Goal: Task Accomplishment & Management: Complete application form

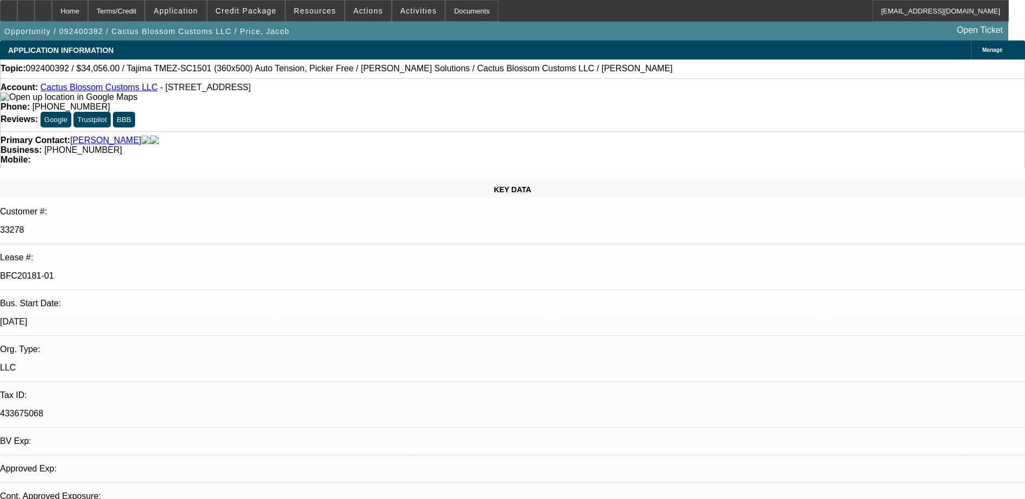
select select "0.1"
select select "2"
select select "0"
select select "0.1"
select select "2"
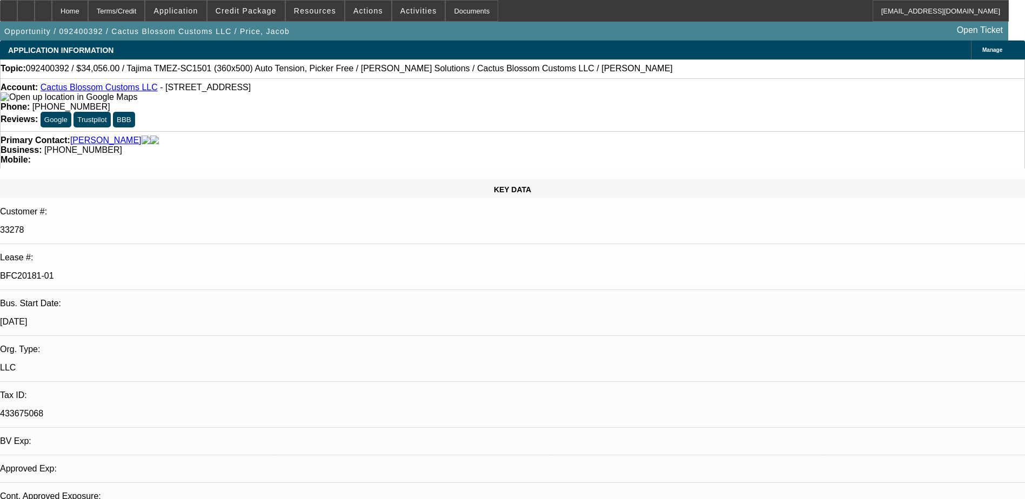
select select "0"
select select "0.1"
select select "2"
select select "0"
select select "0.1"
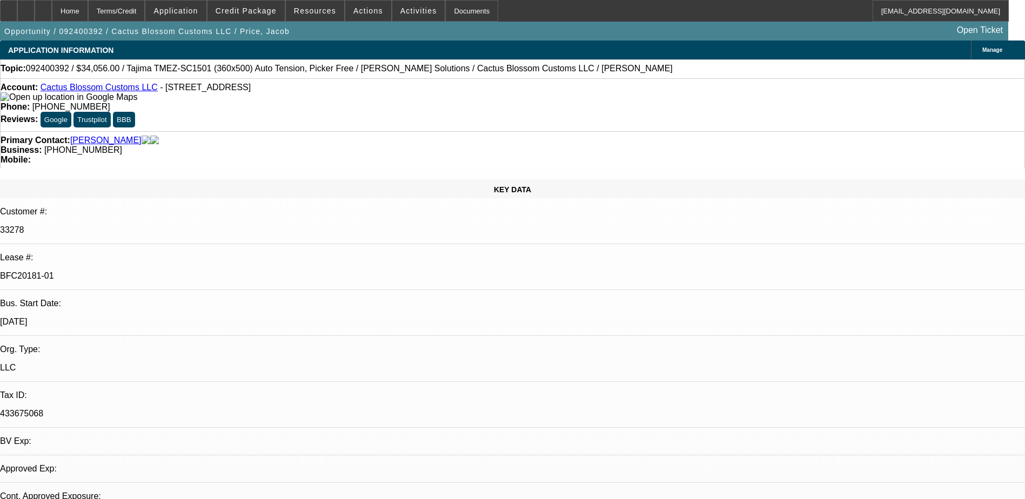
select select "2"
select select "0"
select select "1"
select select "2"
select select "6"
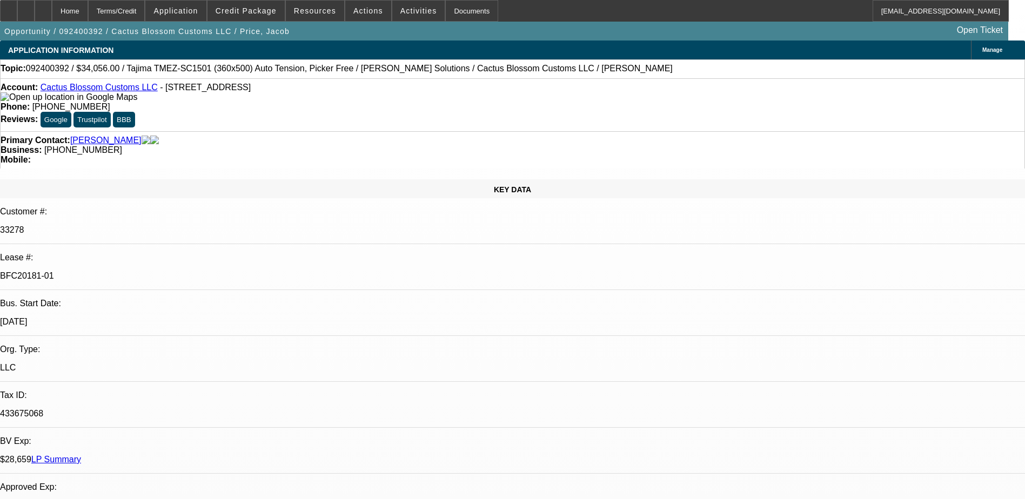
select select "1"
select select "2"
select select "6"
select select "1"
select select "2"
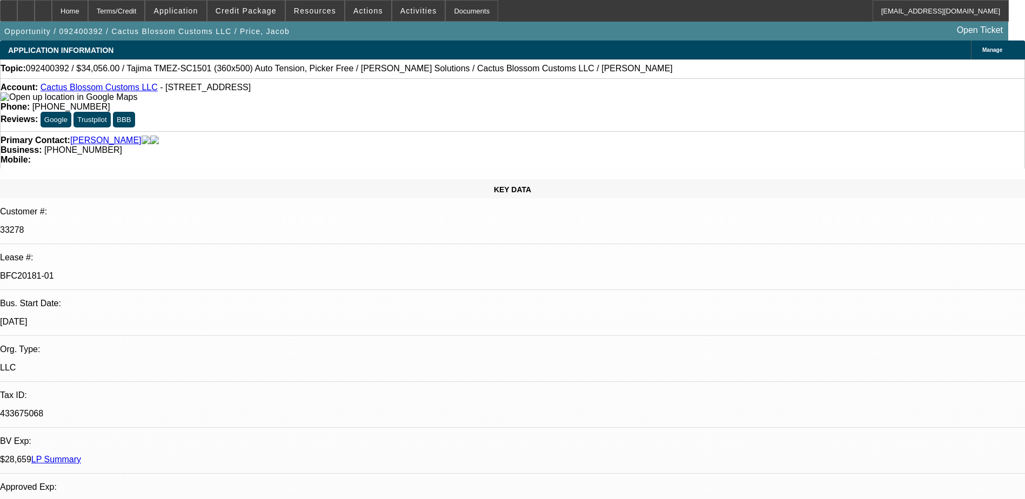
select select "6"
select select "1"
select select "2"
select select "6"
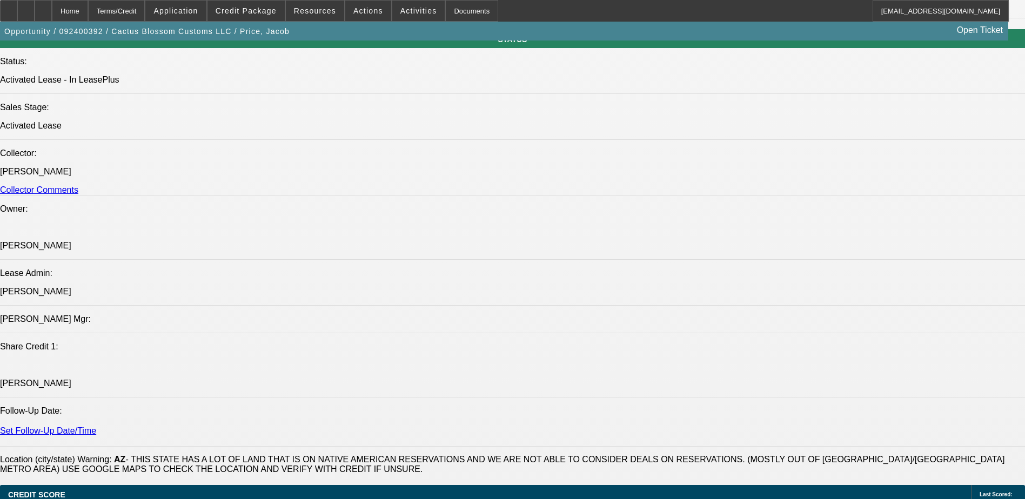
scroll to position [1297, 0]
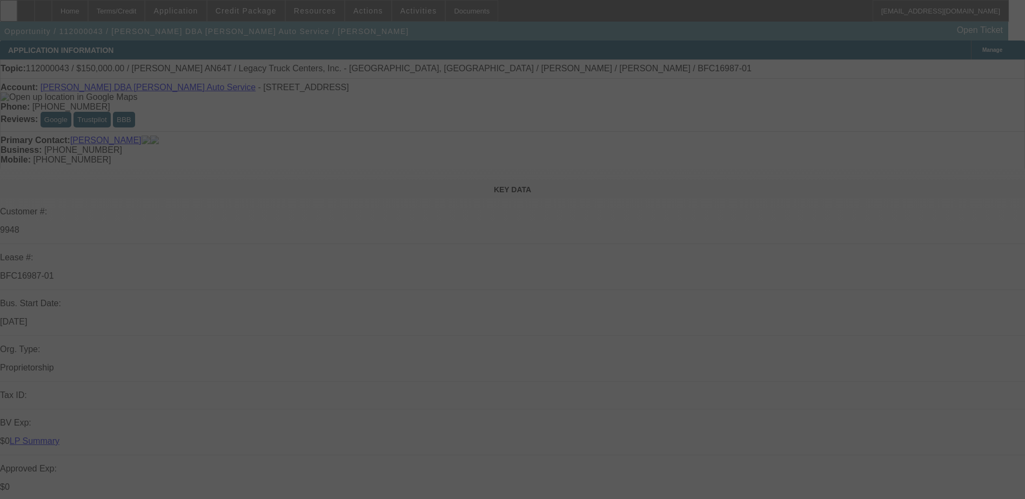
select select "0"
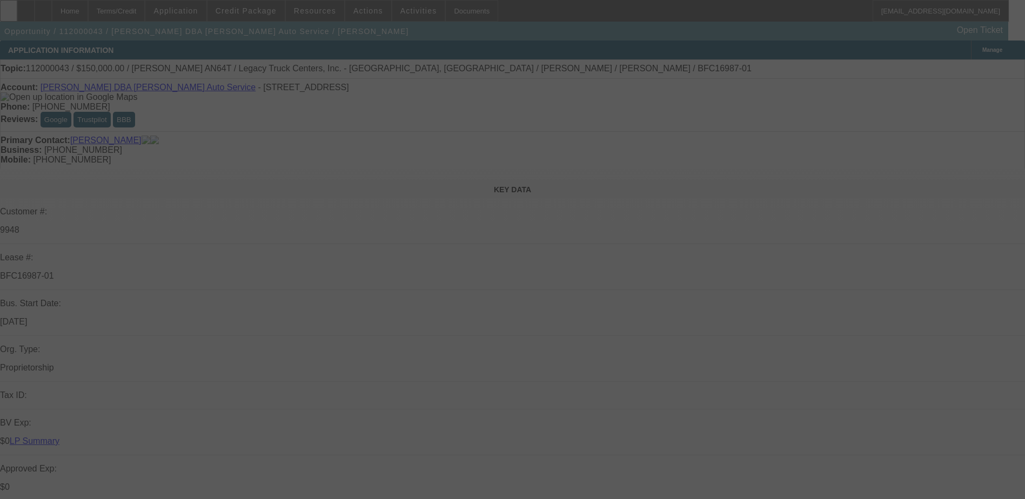
select select "0"
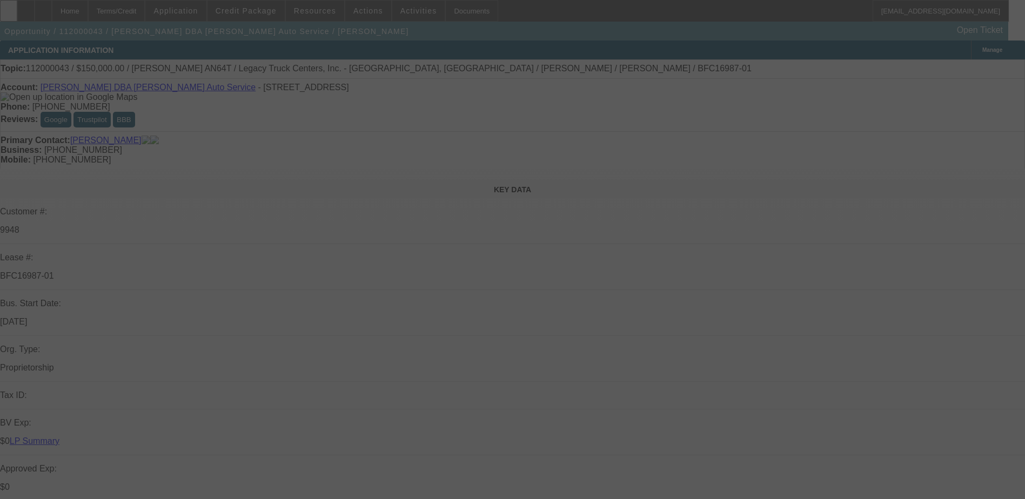
select select "0"
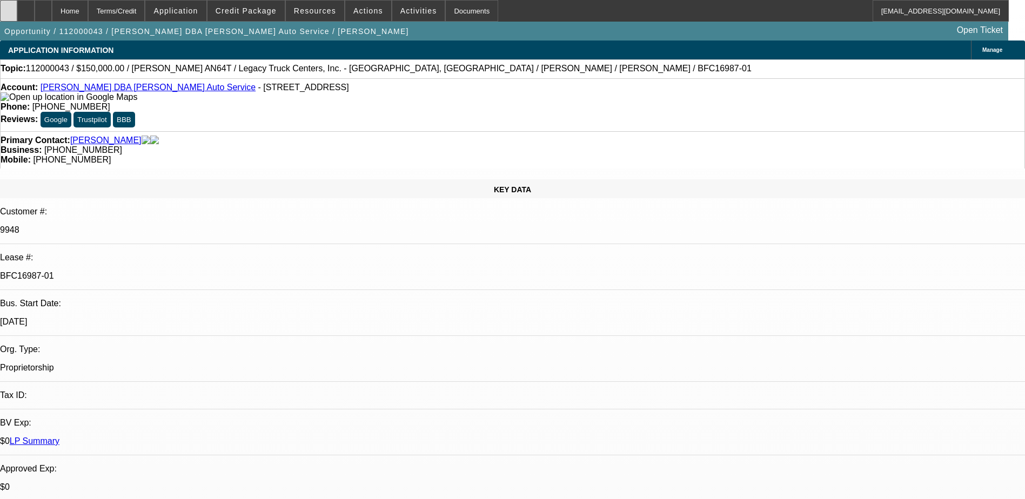
select select "1"
select select "2"
select select "6"
select select "1"
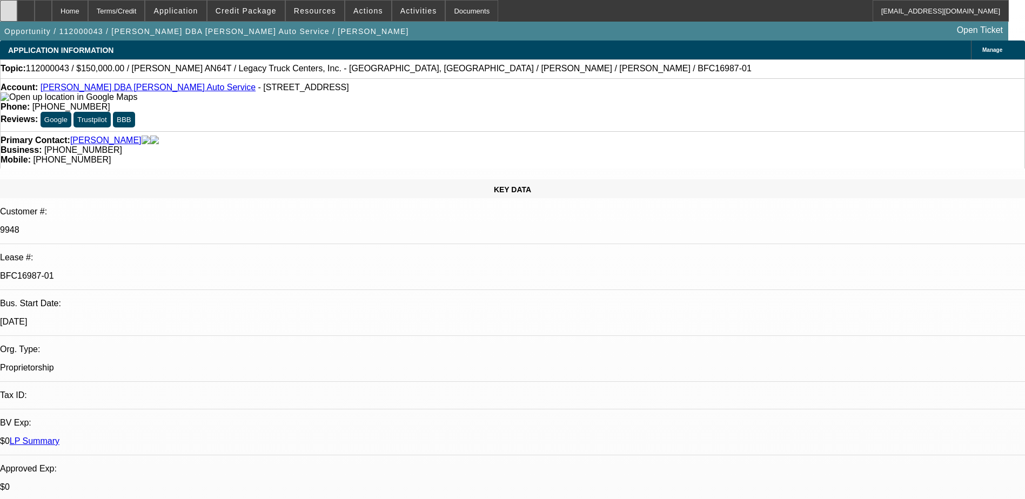
select select "6"
select select "1"
select select "2"
select select "6"
select select "1"
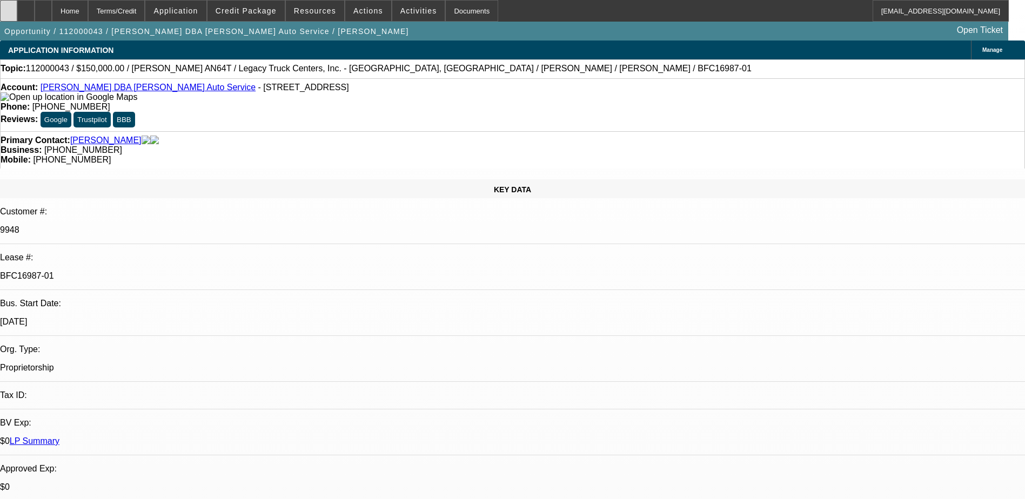
select select "2"
select select "6"
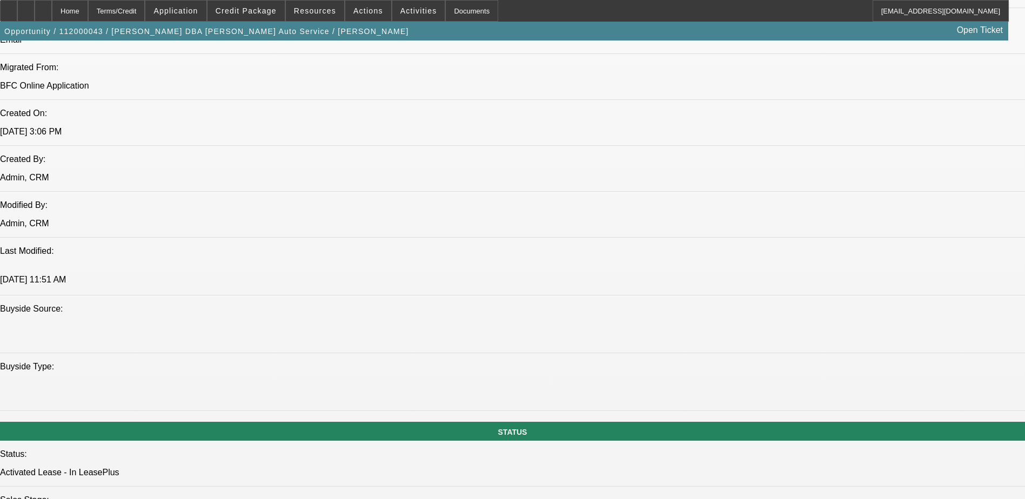
scroll to position [865, 0]
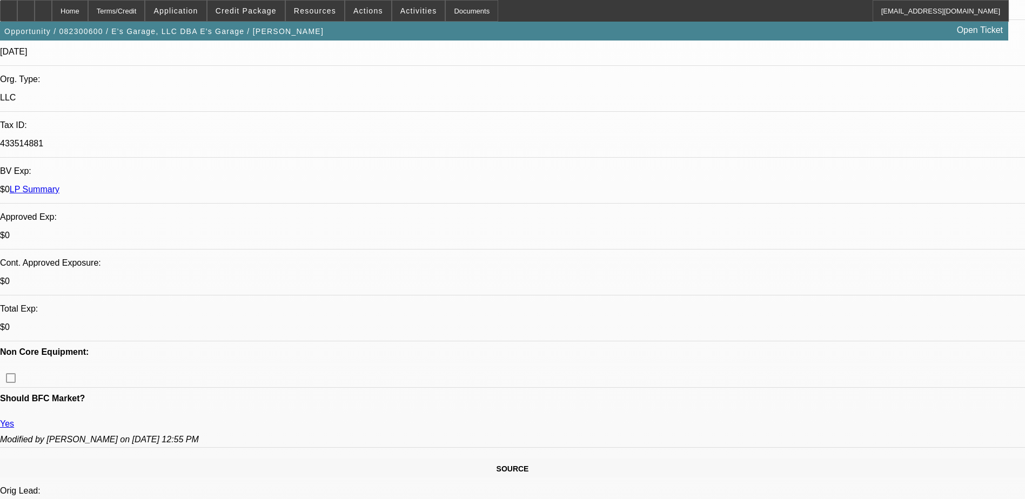
select select "0"
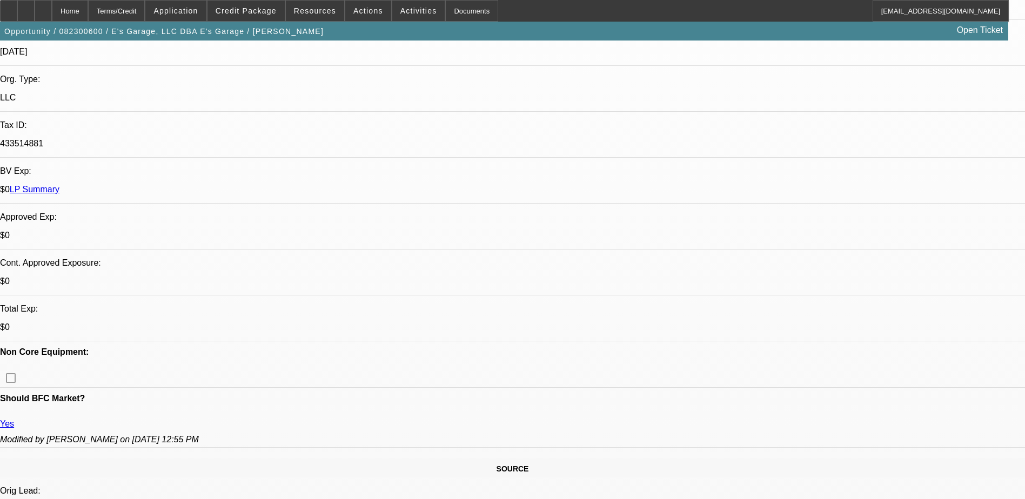
select select "0"
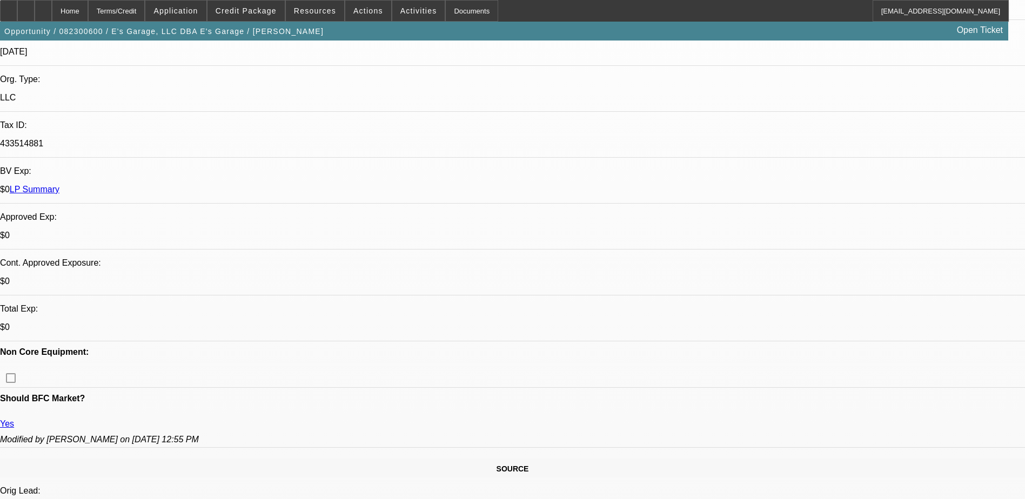
select select "0"
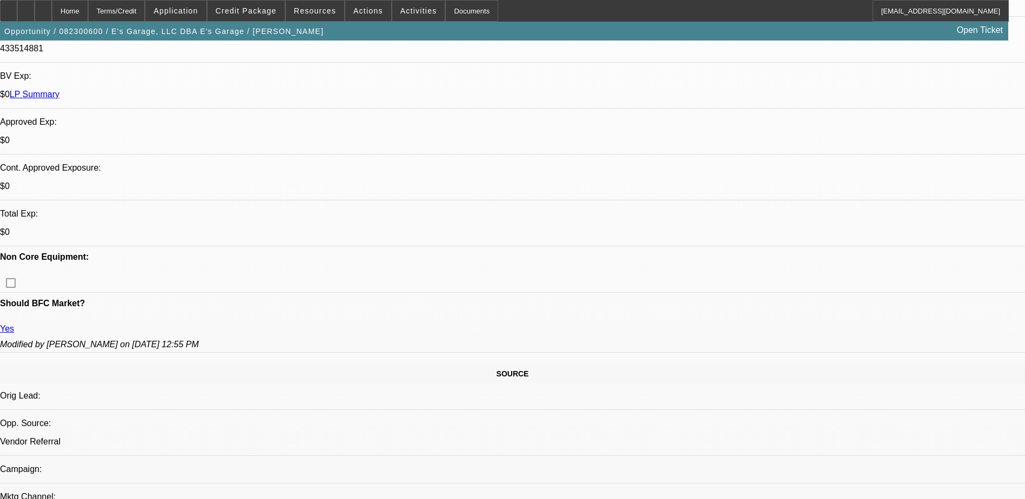
select select "1"
select select "2"
select select "6"
select select "1"
select select "2"
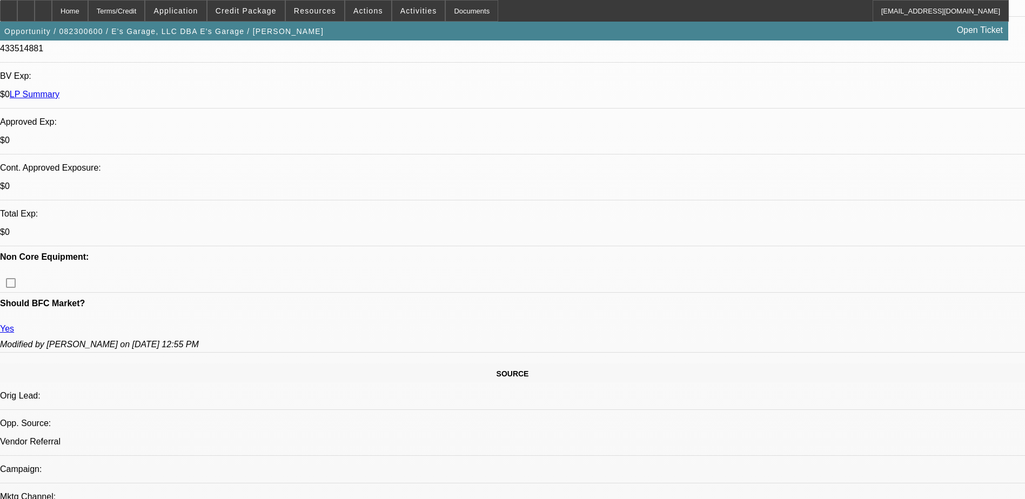
select select "6"
select select "1"
select select "2"
select select "6"
select select "1"
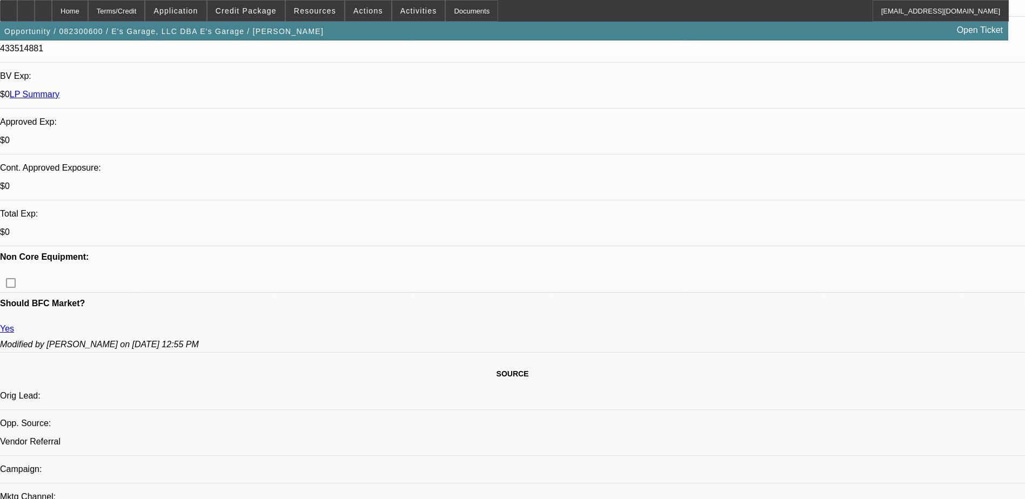
select select "2"
select select "6"
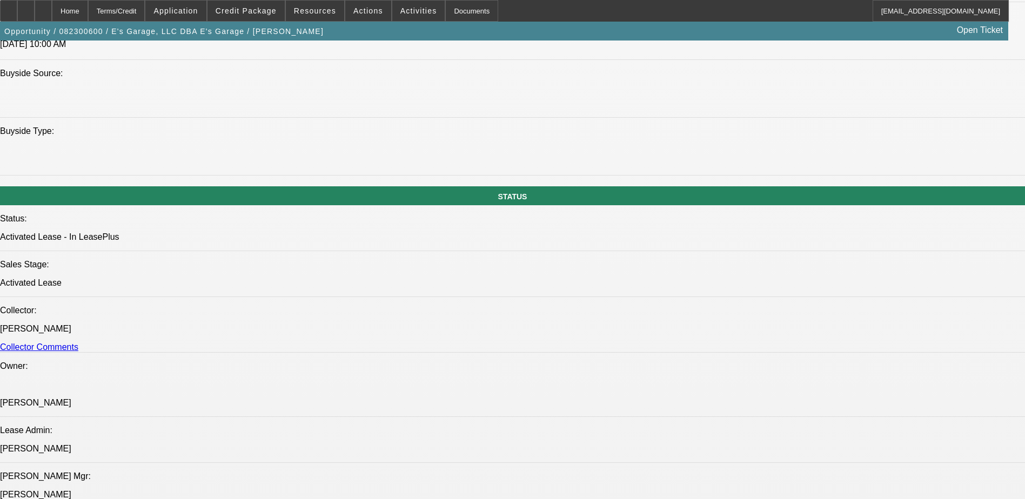
scroll to position [1014, 0]
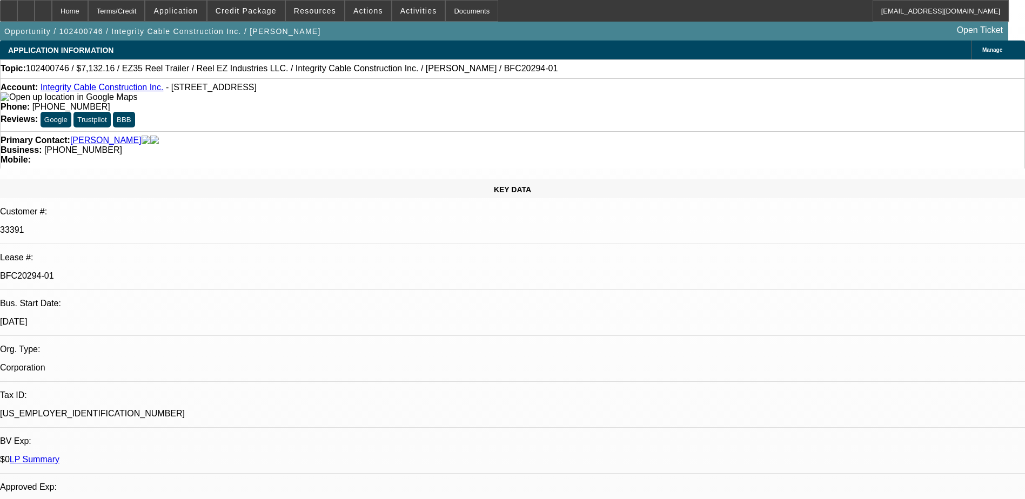
select select "0"
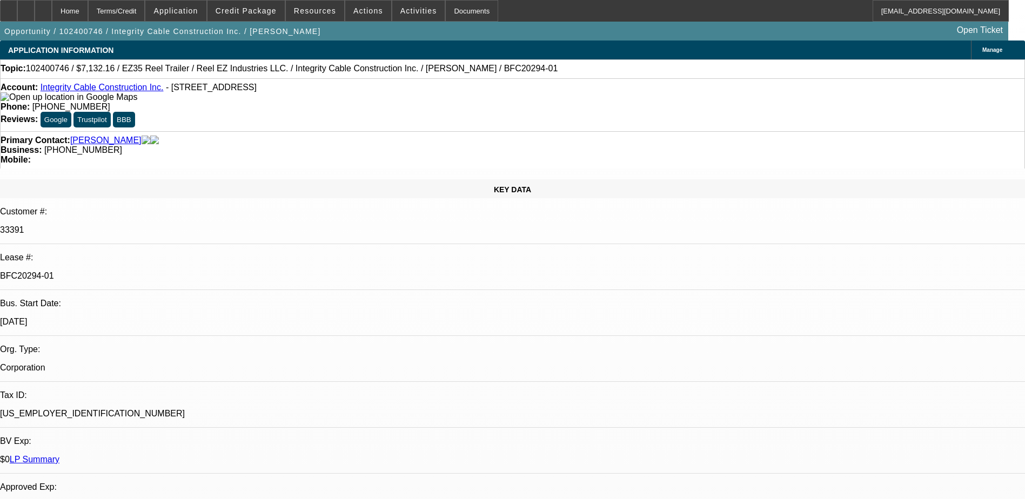
select select "0"
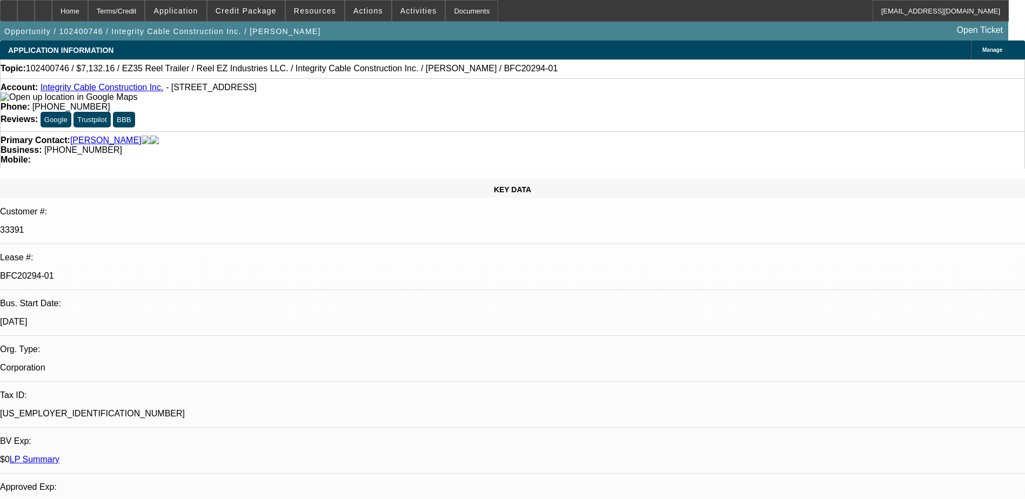
select select "0"
select select "1"
select select "6"
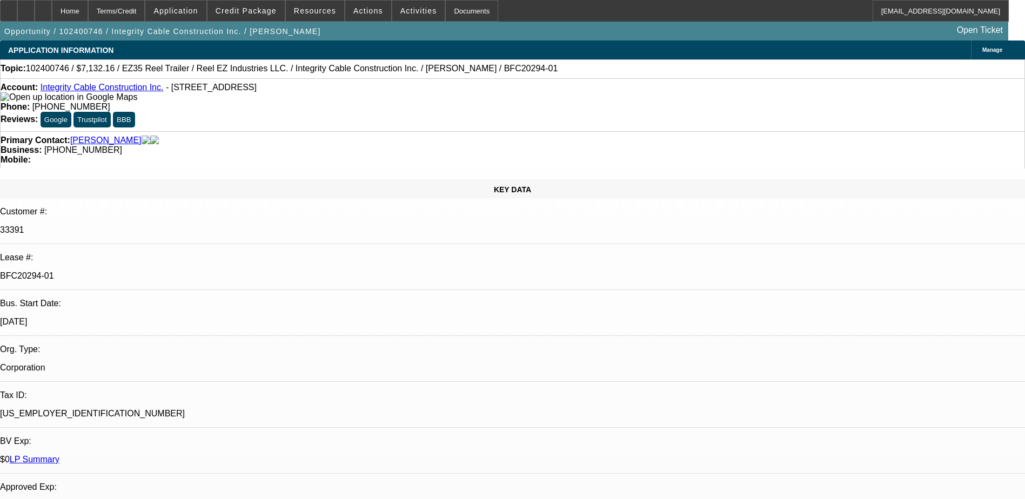
select select "1"
select select "6"
select select "1"
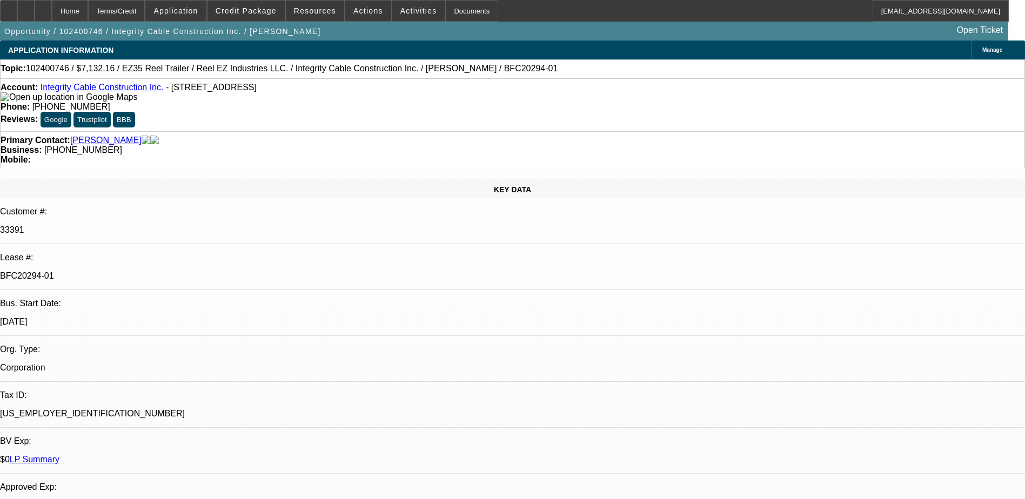
select select "6"
select select "1"
select select "6"
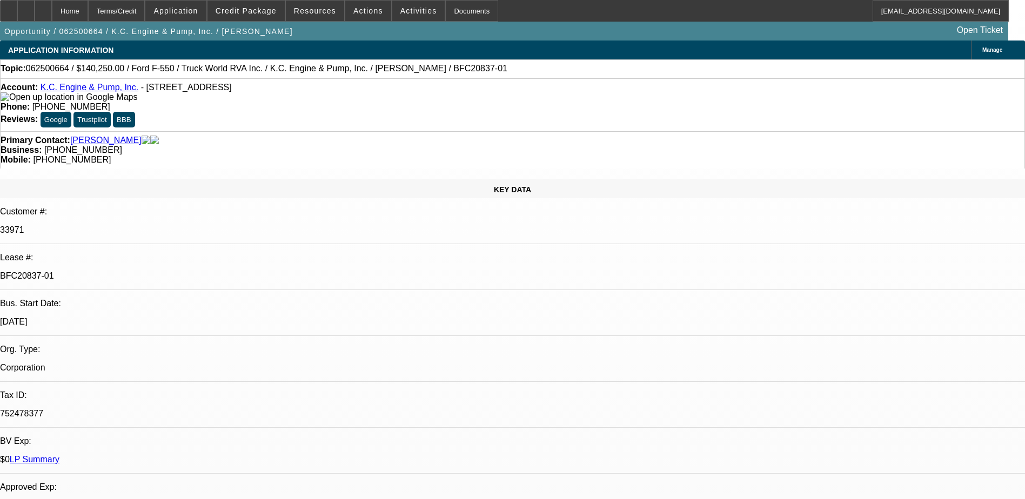
select select "0"
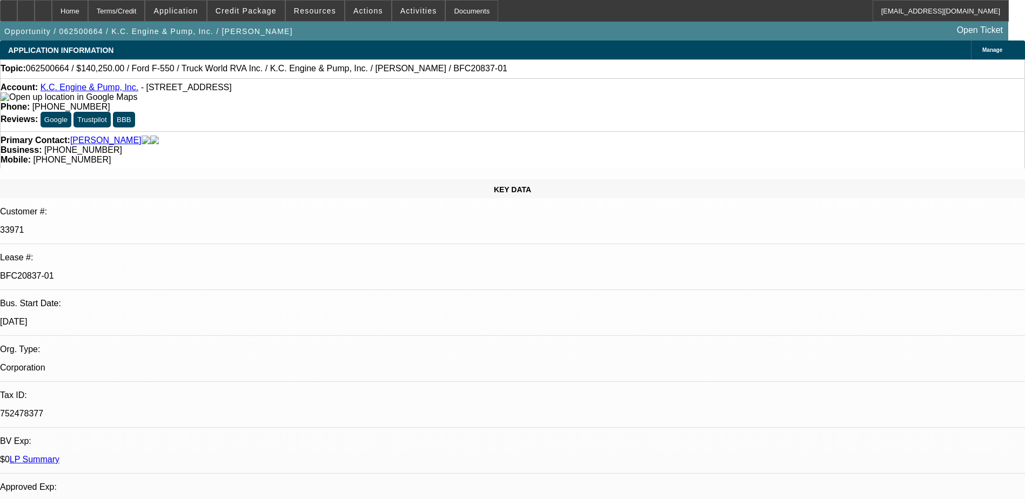
select select "0"
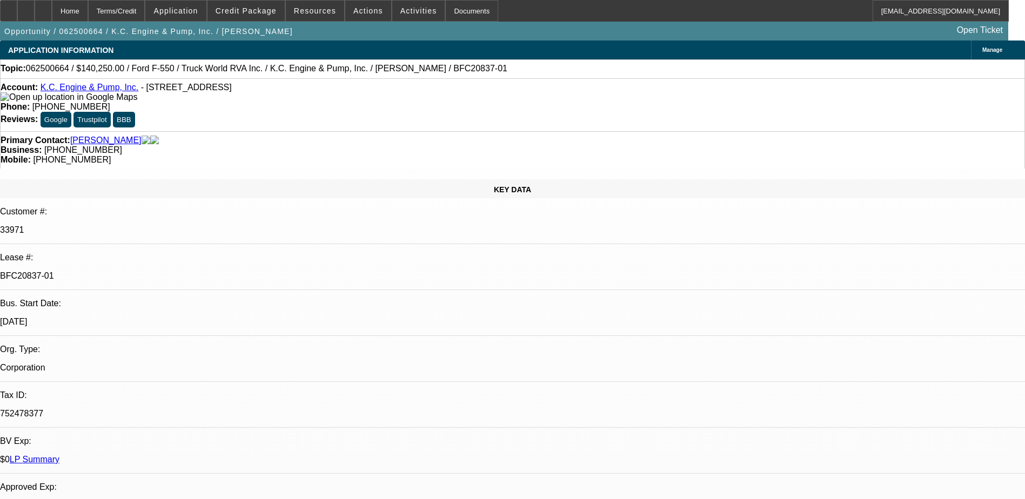
select select "0"
select select "1"
select select "6"
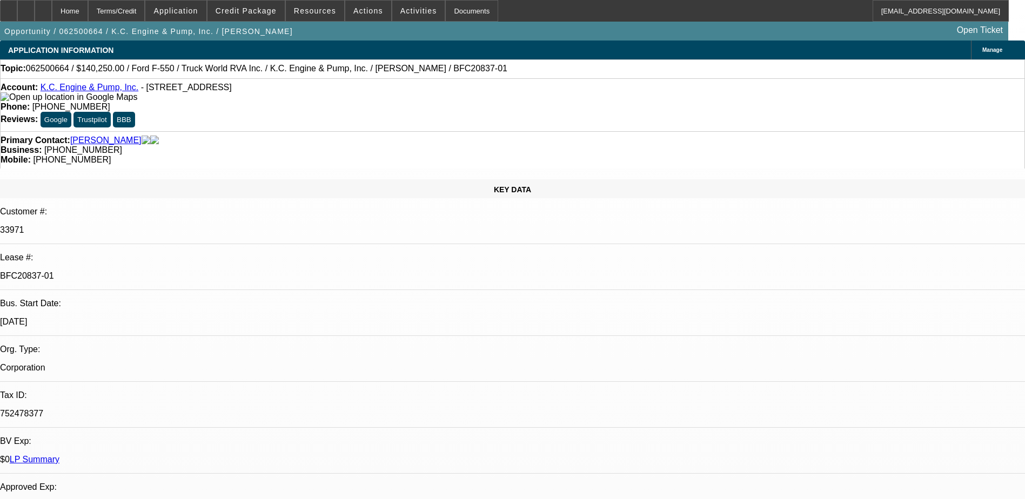
select select "1"
select select "6"
select select "1"
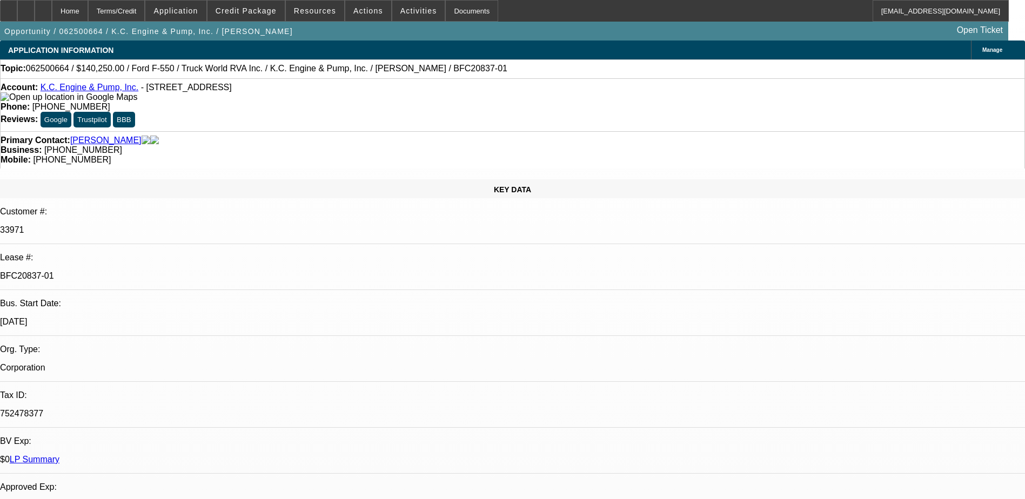
select select "6"
select select "1"
select select "6"
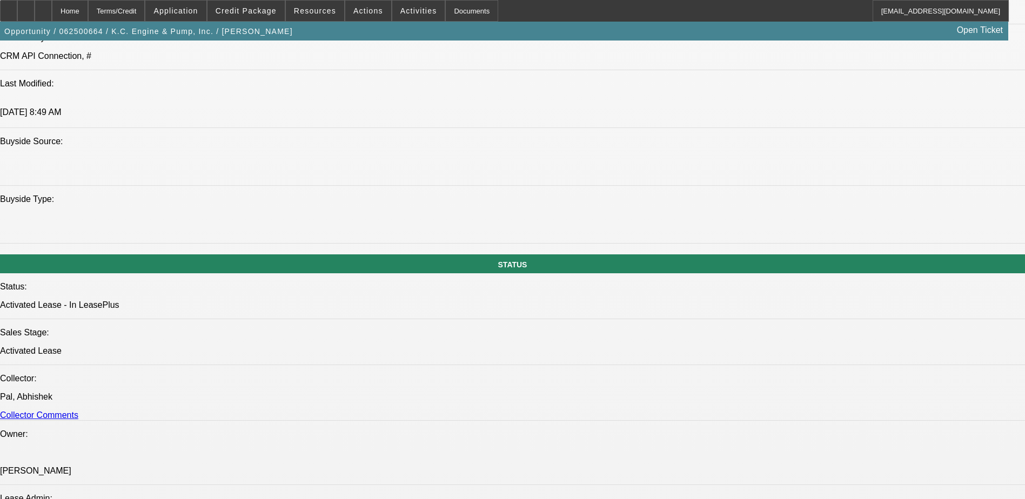
scroll to position [1081, 0]
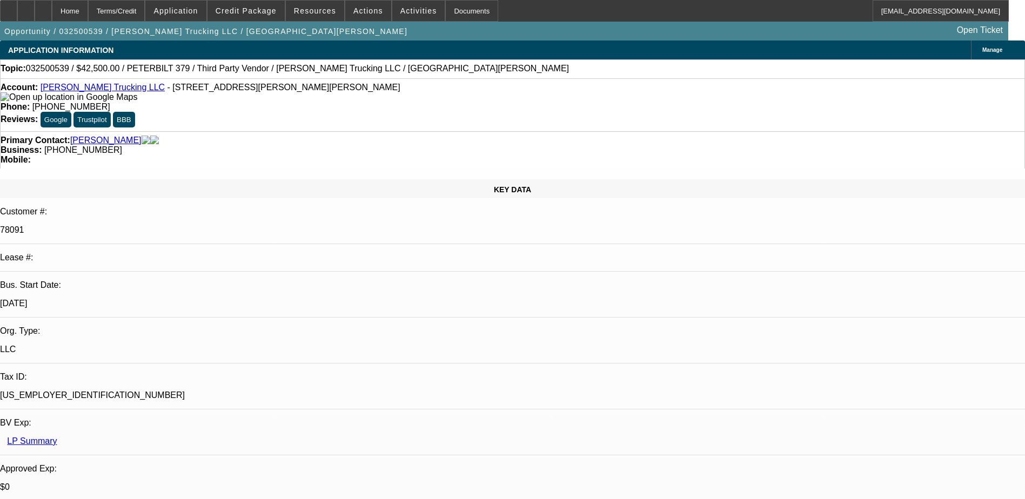
select select "0"
select select "0.1"
select select "0"
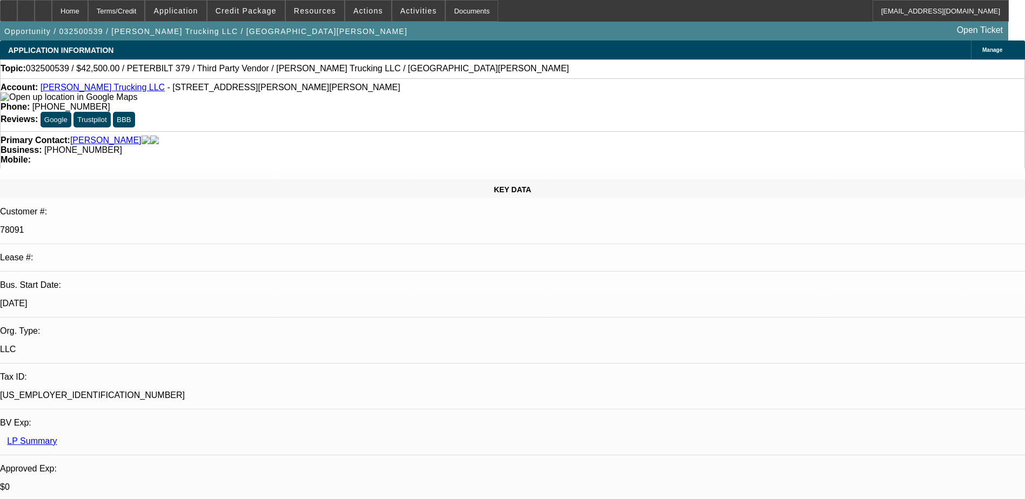
select select "0.1"
select select "1"
select select "4"
select select "1"
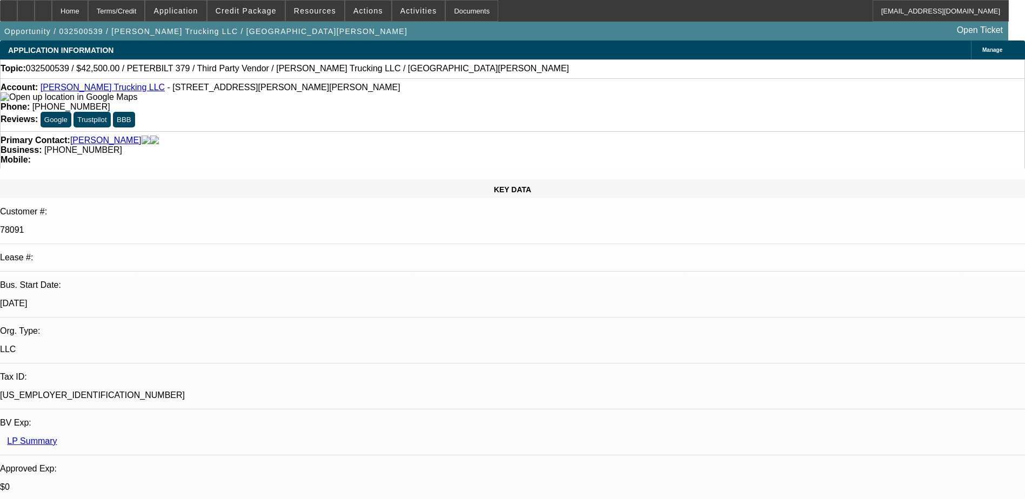
select select "1"
select select "4"
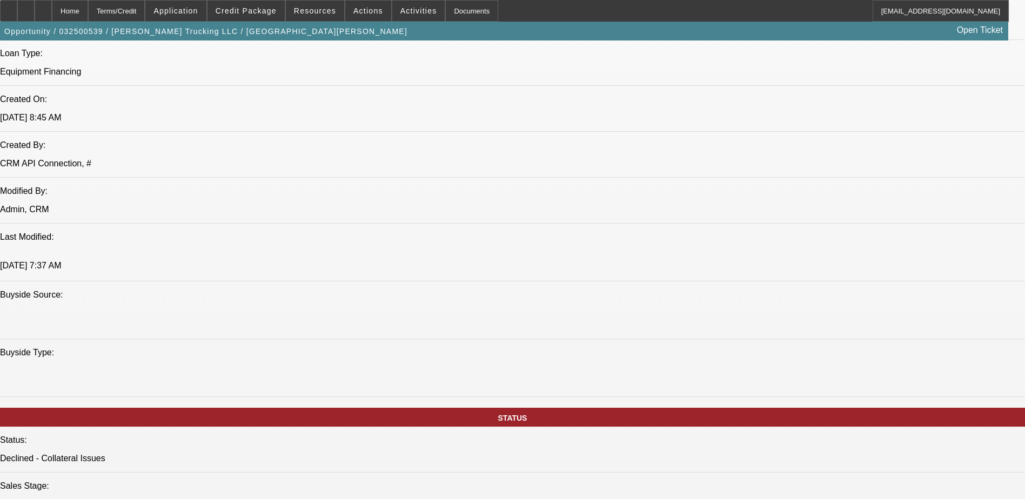
scroll to position [919, 0]
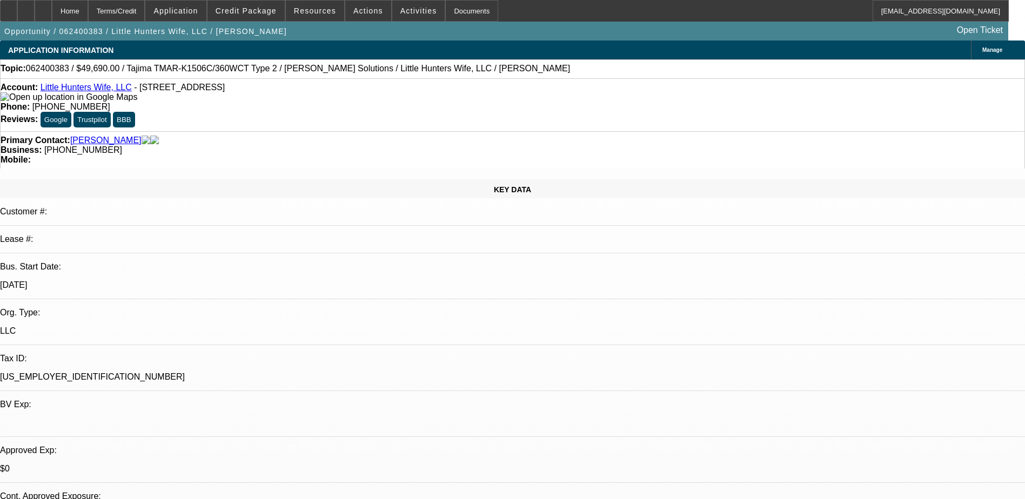
select select "0"
select select "2"
select select "0"
select select "2"
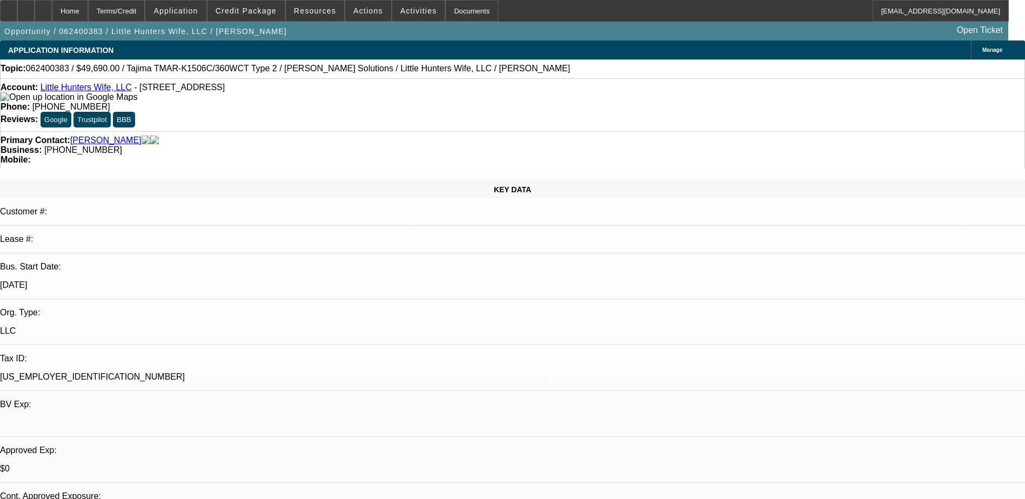
select select "0"
select select "2"
select select "0"
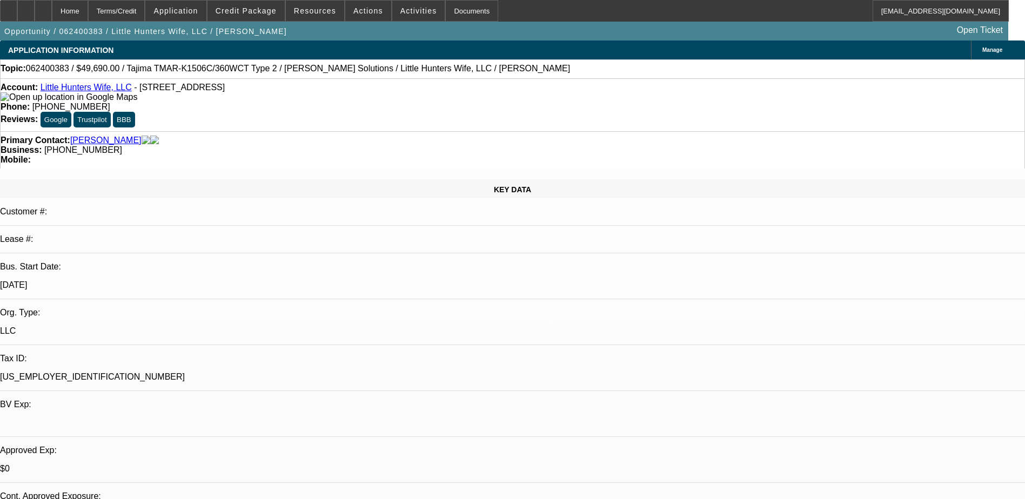
select select "2"
select select "0"
select select "1"
select select "2"
select select "6"
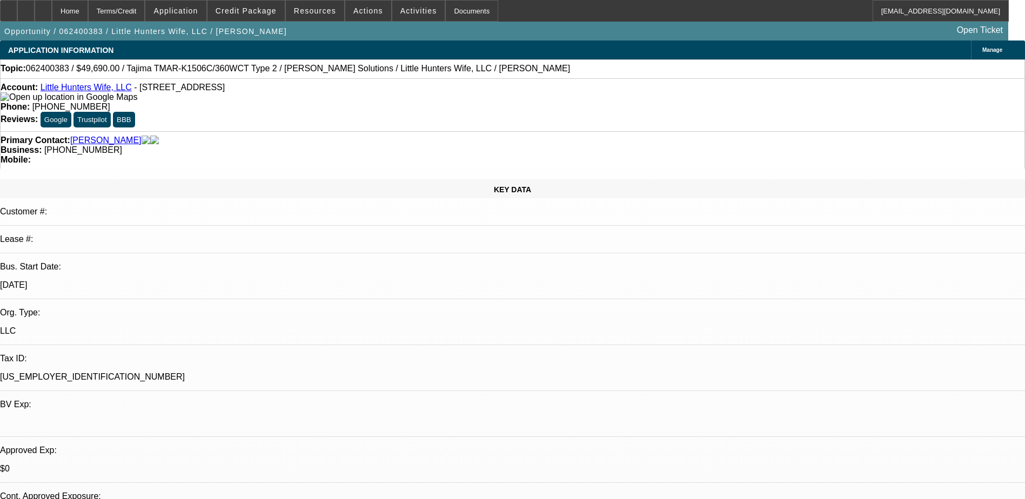
select select "1"
select select "2"
select select "6"
select select "1"
select select "2"
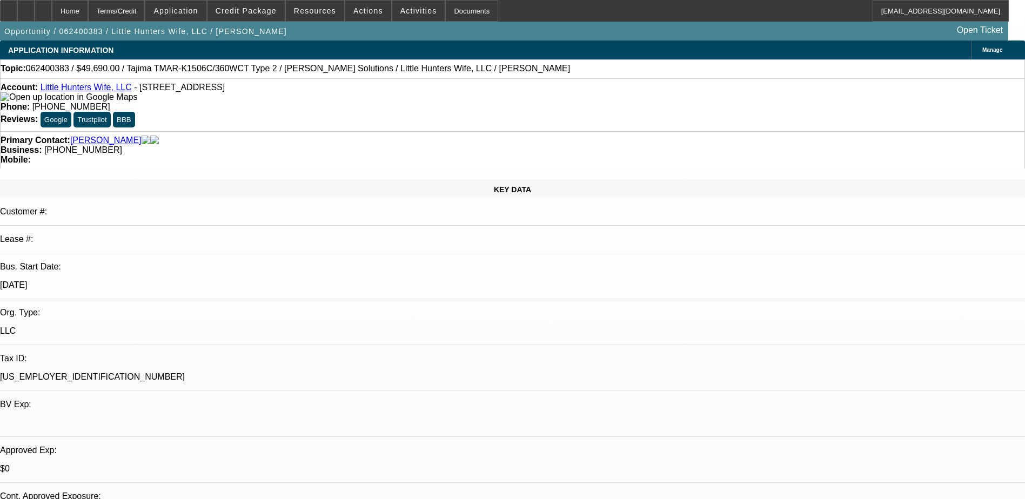
select select "6"
select select "1"
select select "2"
select select "6"
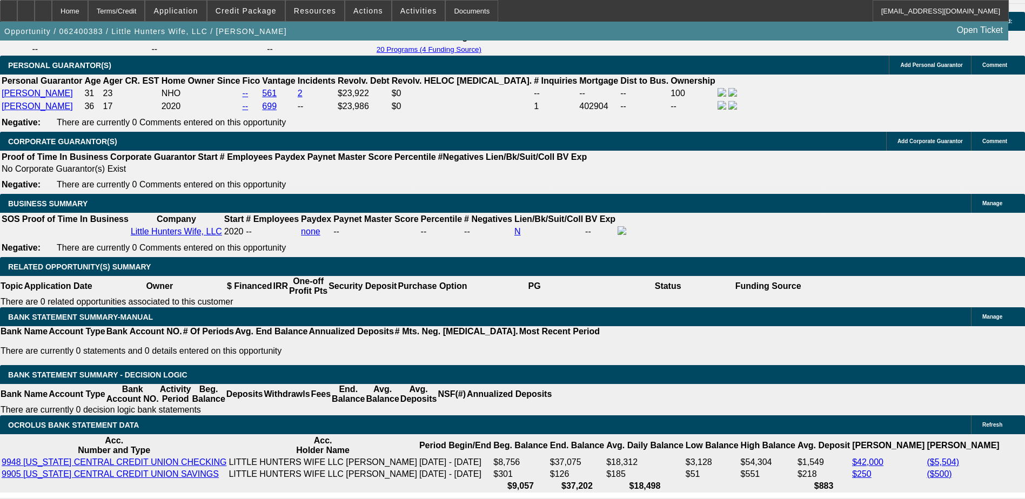
scroll to position [1838, 0]
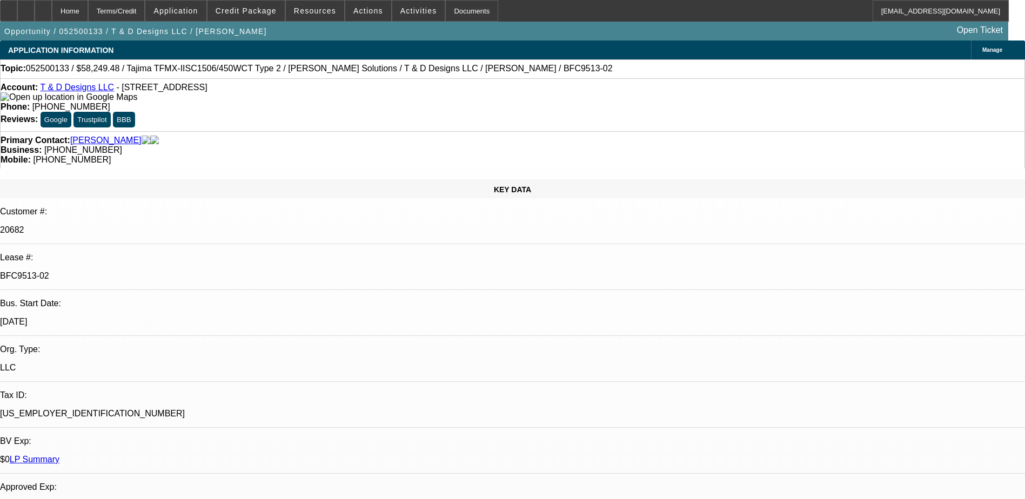
select select "0"
select select "2"
select select "0"
select select "2"
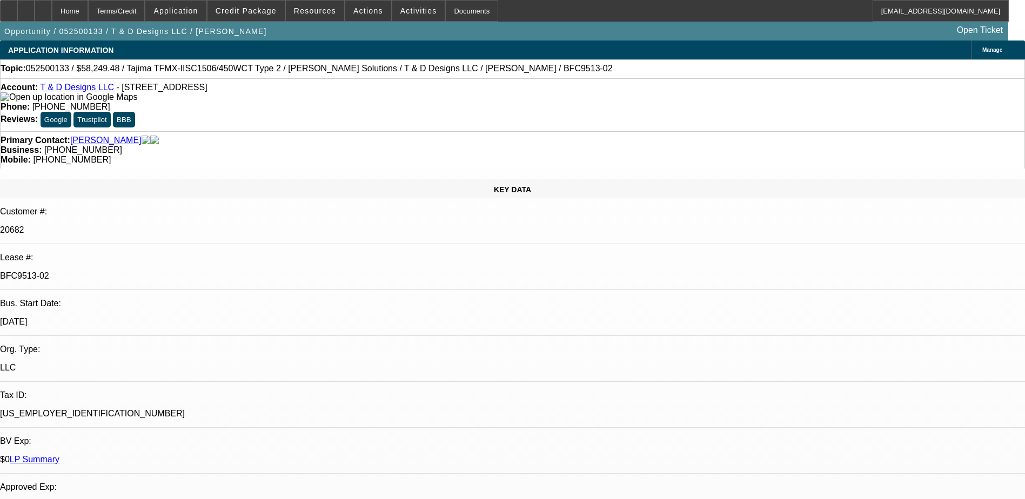
select select "0"
select select "2"
select select "0"
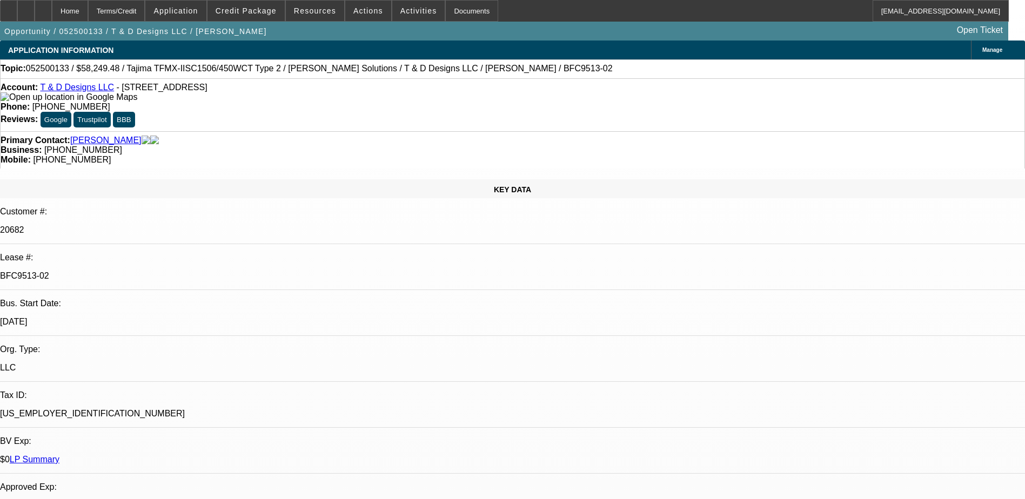
select select "2"
select select "0"
select select "1"
select select "2"
select select "6"
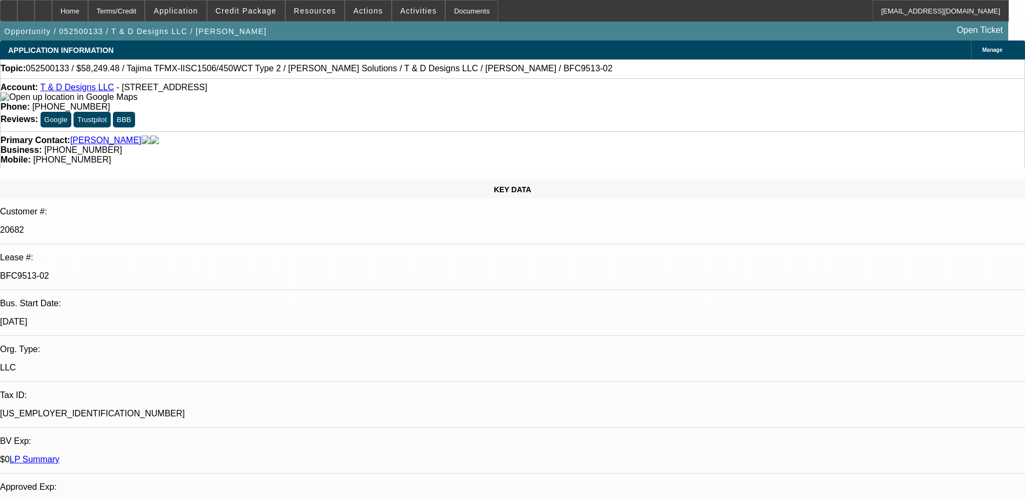
select select "1"
select select "2"
select select "6"
select select "1"
select select "2"
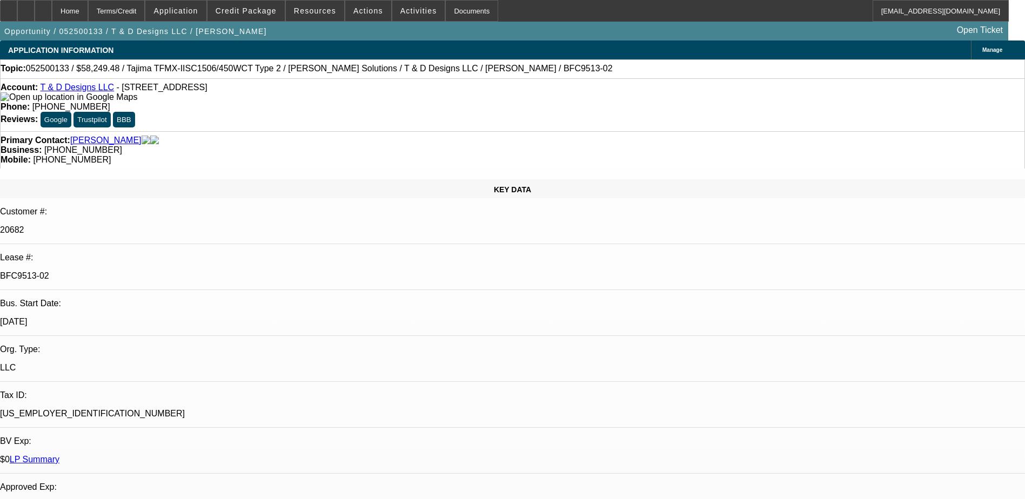
select select "6"
select select "1"
select select "2"
select select "6"
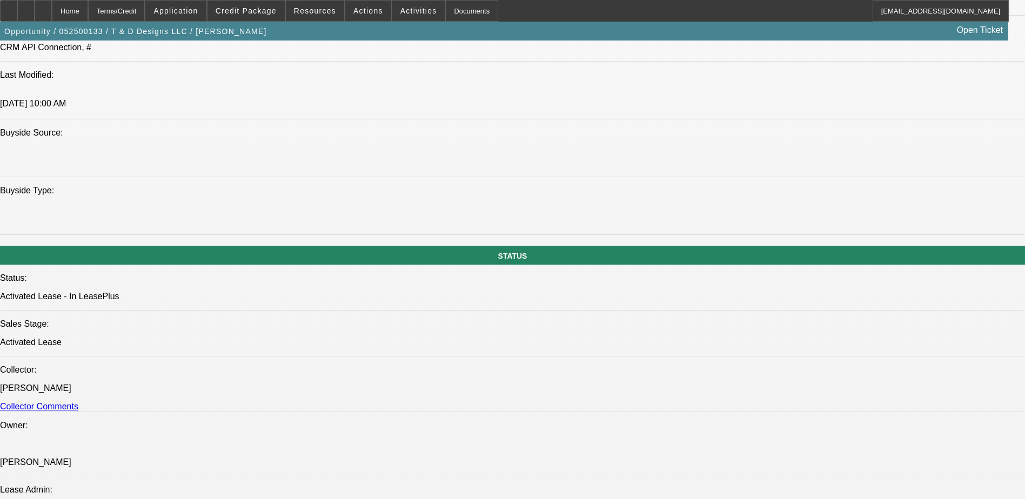
scroll to position [1081, 0]
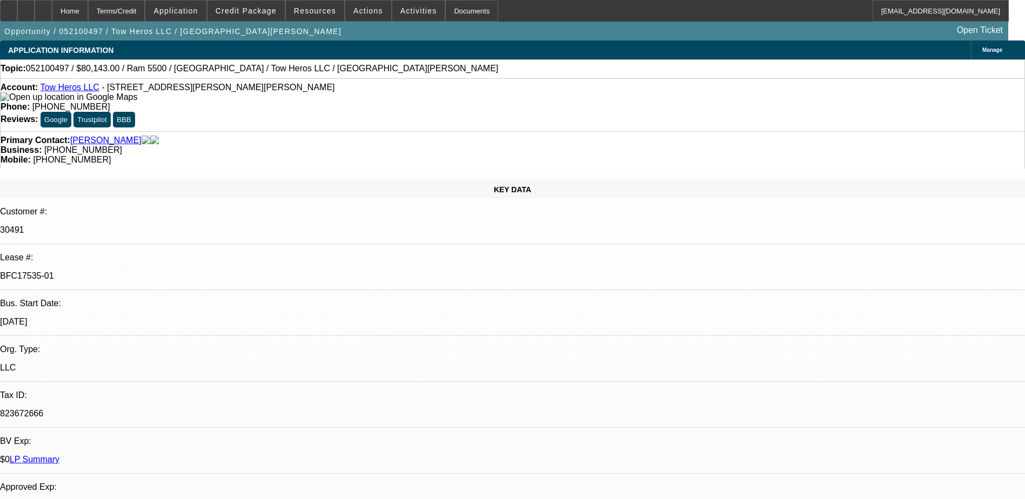
select select "0"
select select "2"
select select "0"
select select "2"
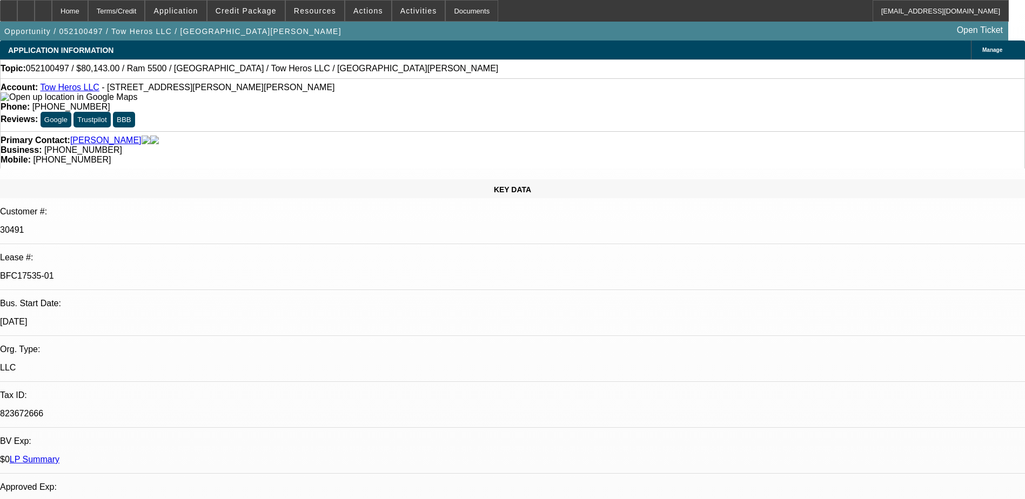
select select "0"
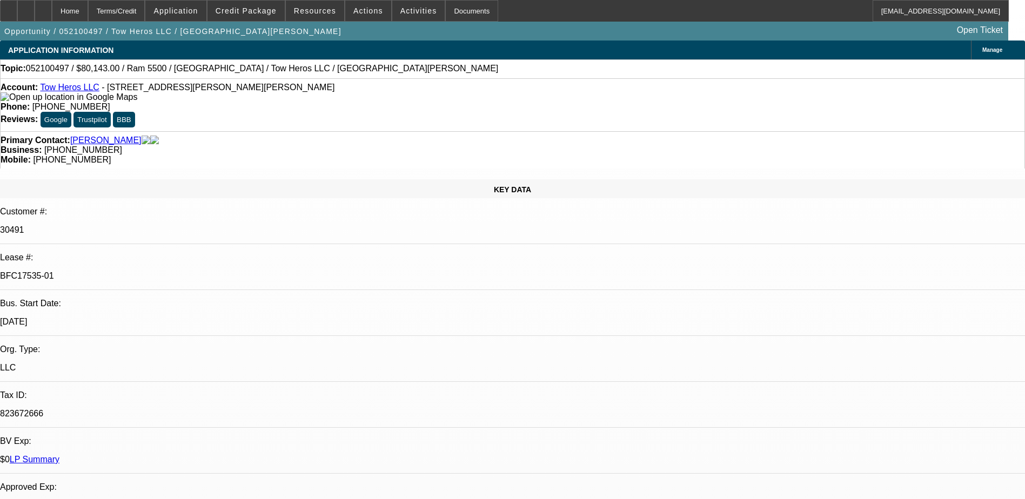
select select "2"
select select "0"
select select "1"
select select "2"
select select "6"
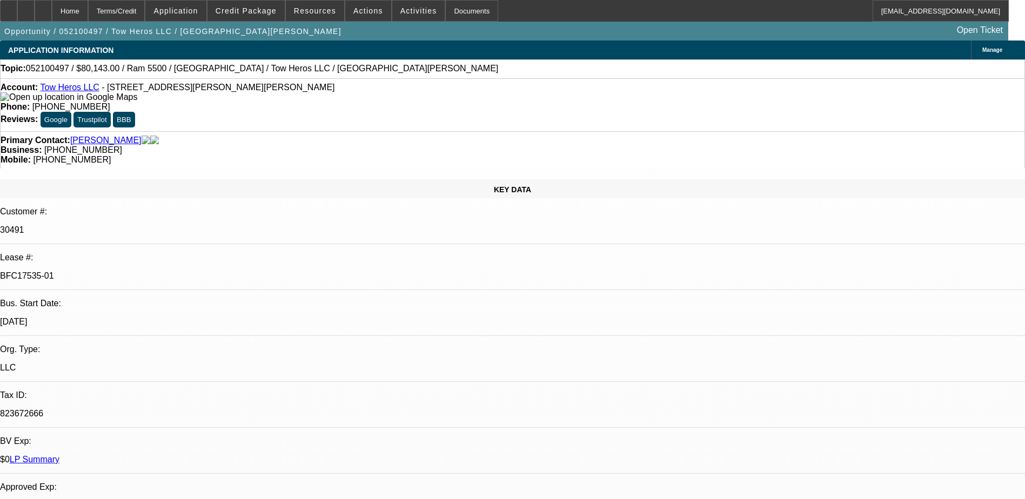
select select "1"
select select "2"
select select "6"
select select "1"
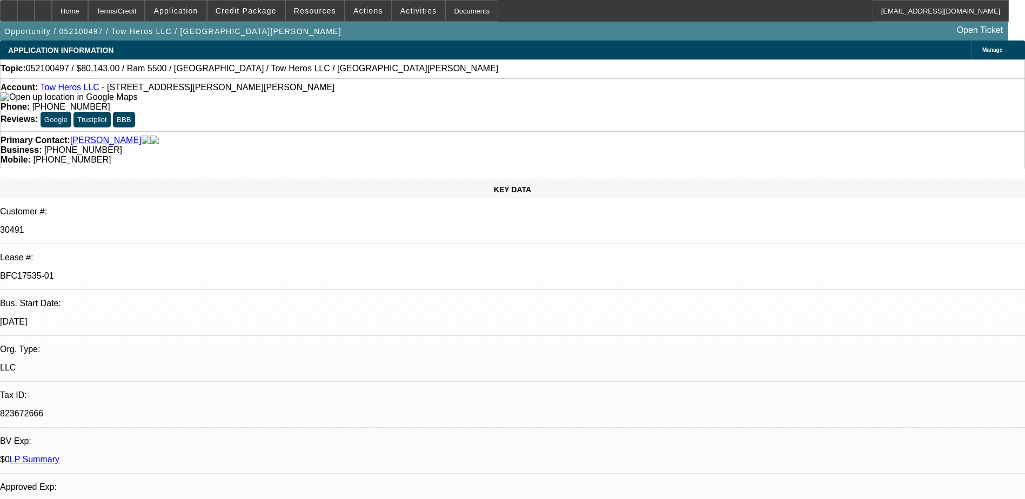
select select "6"
select select "1"
select select "2"
select select "6"
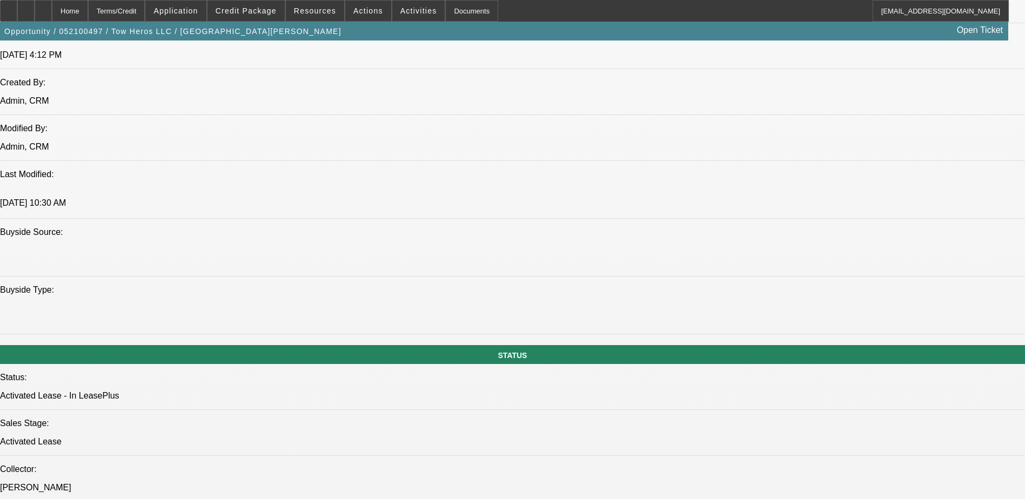
scroll to position [919, 0]
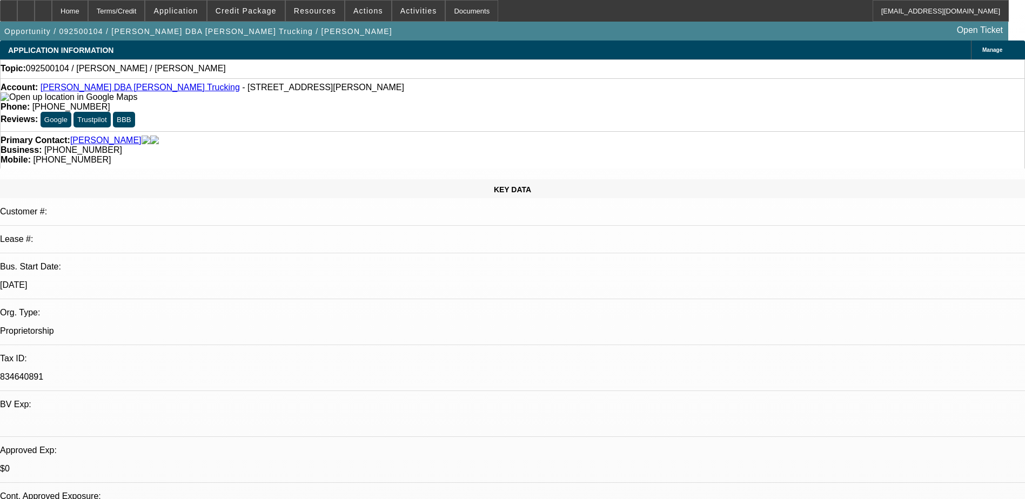
select select "0"
select select "2"
select select "0.1"
select select "1"
select select "2"
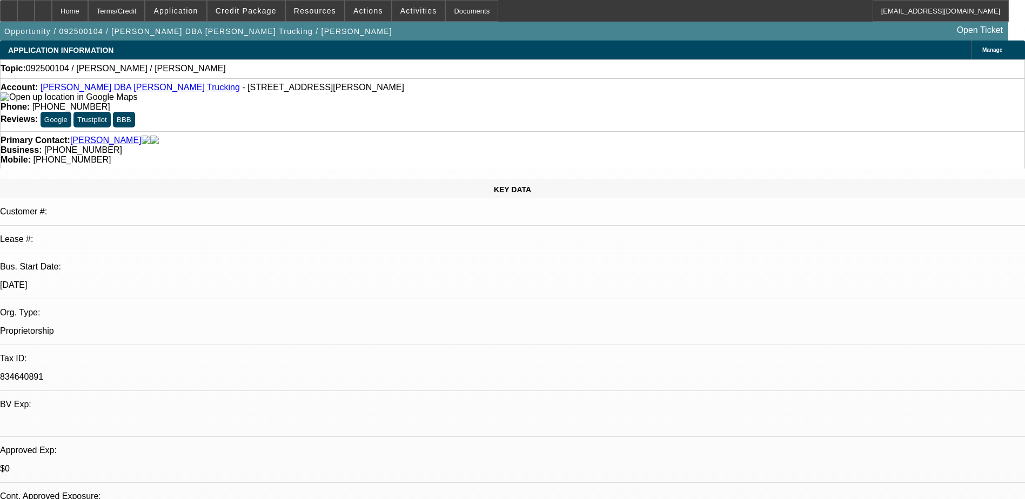
select select "4"
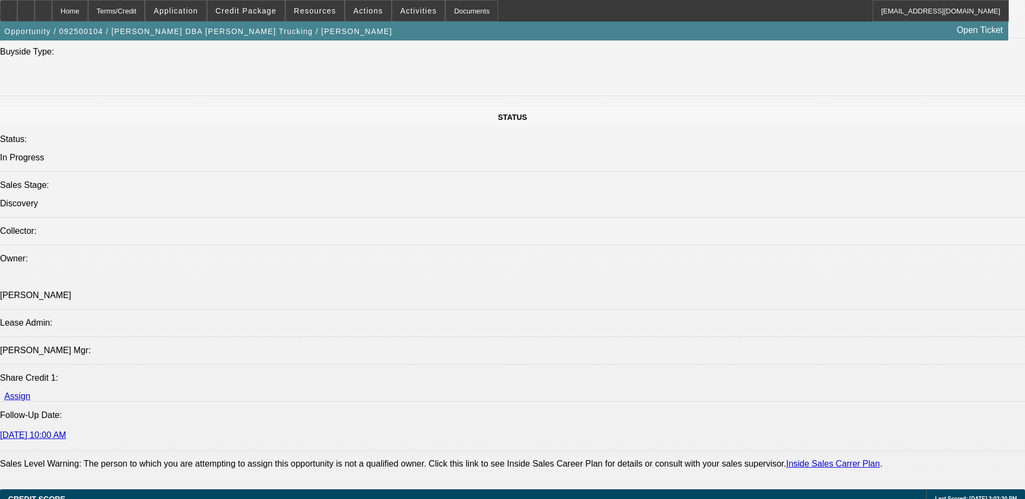
scroll to position [1135, 0]
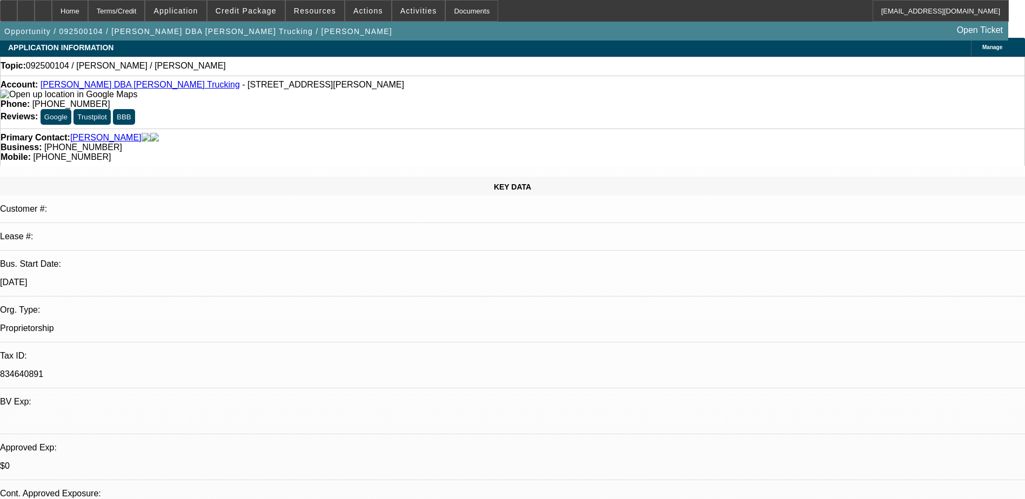
scroll to position [0, 0]
